Goal: Task Accomplishment & Management: Use online tool/utility

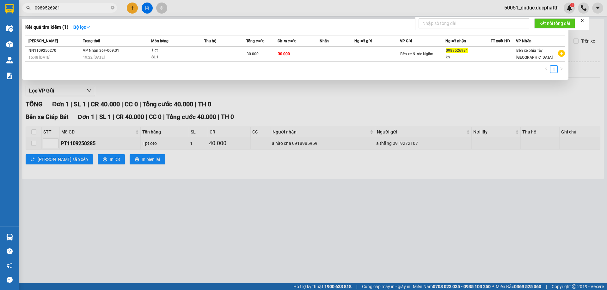
click at [86, 10] on input "0989526981" at bounding box center [72, 7] width 75 height 7
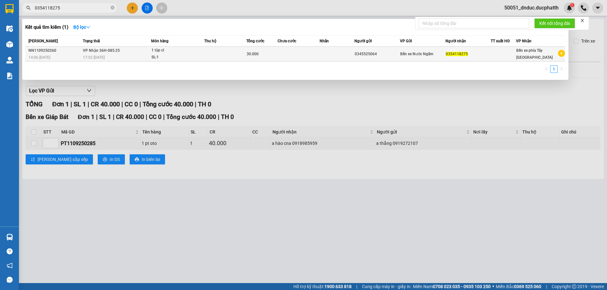
type input "0354118275"
click at [128, 56] on div "17:52 [DATE]" at bounding box center [117, 57] width 68 height 7
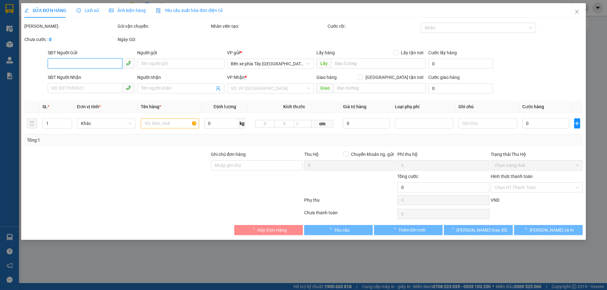
type input "0345525064"
type input "0354118275"
type input "30.000"
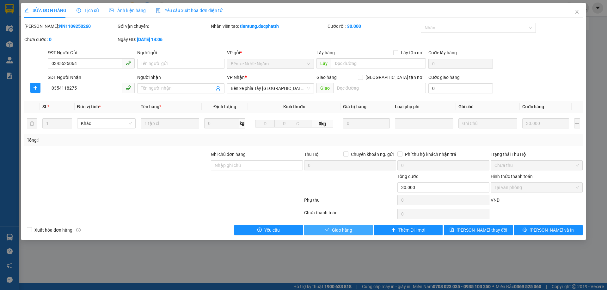
click at [343, 228] on span "Giao hàng" at bounding box center [342, 230] width 20 height 7
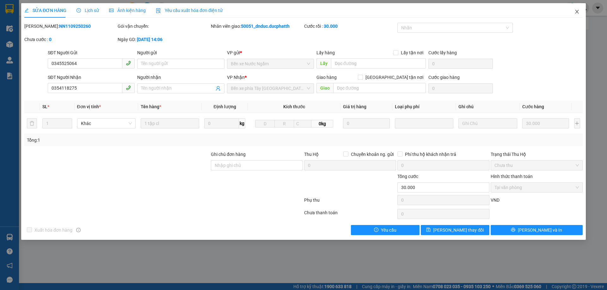
click at [580, 13] on span "Close" at bounding box center [577, 12] width 18 height 18
